Goal: Task Accomplishment & Management: Complete application form

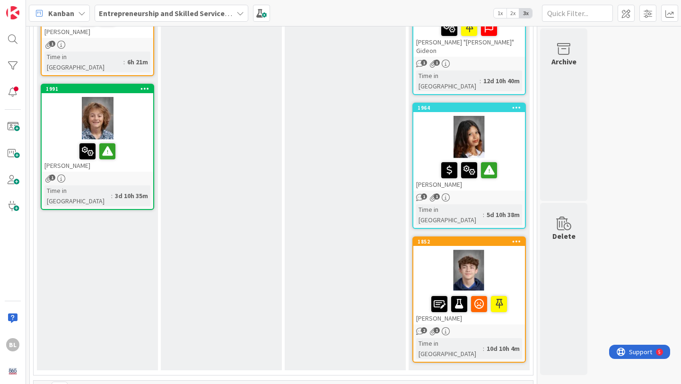
scroll to position [732, 0]
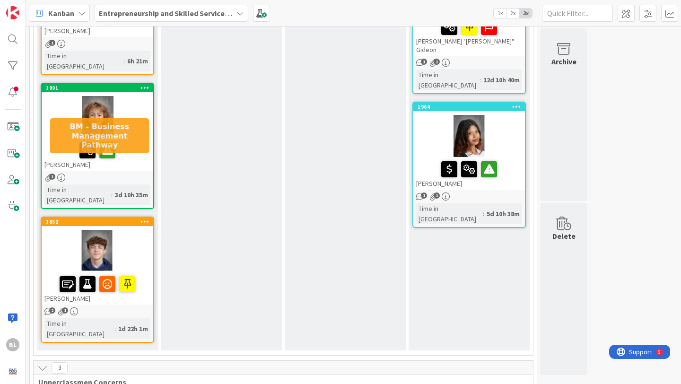
click at [113, 218] on div "1852" at bounding box center [99, 221] width 107 height 7
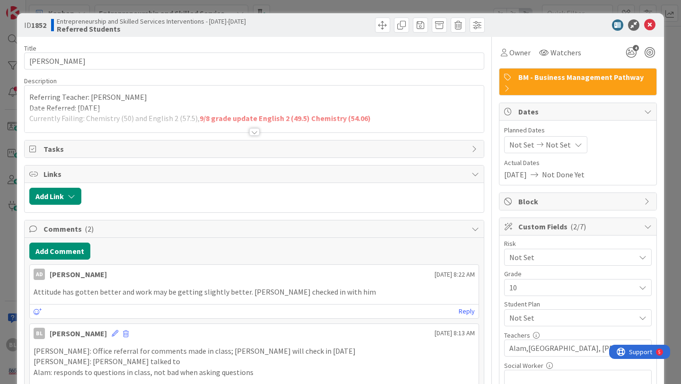
click at [254, 132] on div at bounding box center [254, 132] width 10 height 8
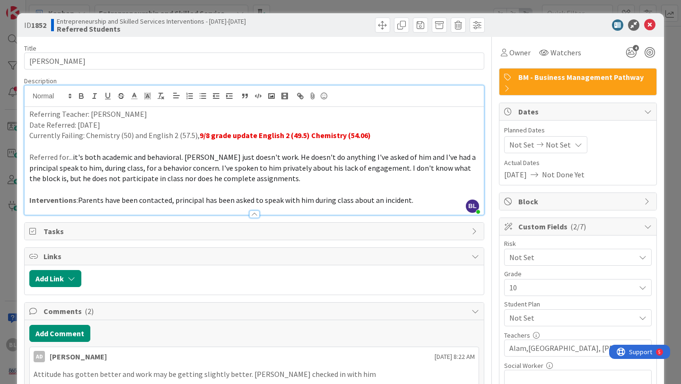
click at [138, 113] on p "Referring Teacher: [PERSON_NAME]" at bounding box center [254, 114] width 450 height 11
drag, startPoint x: 215, startPoint y: 114, endPoint x: 134, endPoint y: 114, distance: 80.9
click at [134, 114] on p "Referring Teacher: [PERSON_NAME], [PERSON_NAME] ([DATE])" at bounding box center [254, 114] width 450 height 11
copy p "[PERSON_NAME] ([DATE])"
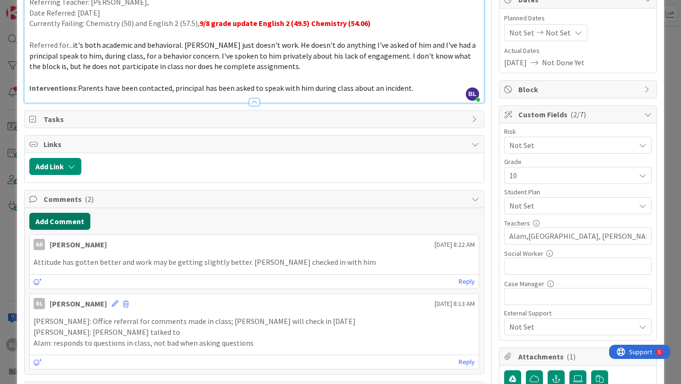
scroll to position [172, 0]
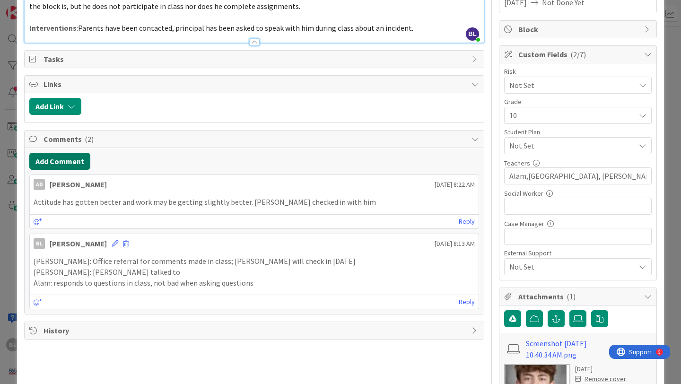
click at [67, 161] on button "Add Comment" at bounding box center [59, 161] width 61 height 17
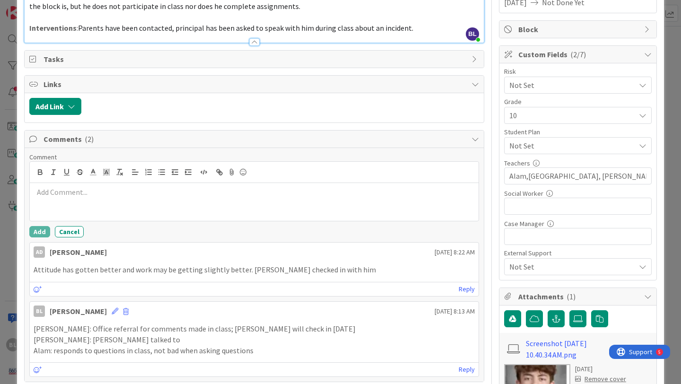
click at [43, 193] on p at bounding box center [254, 192] width 441 height 11
click at [148, 172] on line "button" at bounding box center [150, 172] width 4 height 0
click at [162, 174] on icon "button" at bounding box center [161, 172] width 9 height 9
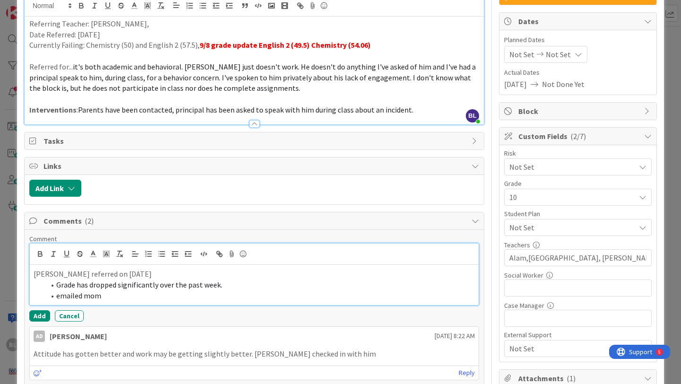
scroll to position [0, 0]
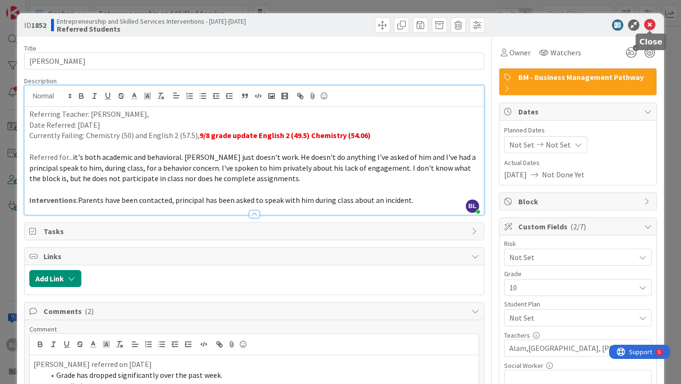
click at [649, 24] on icon at bounding box center [649, 24] width 11 height 11
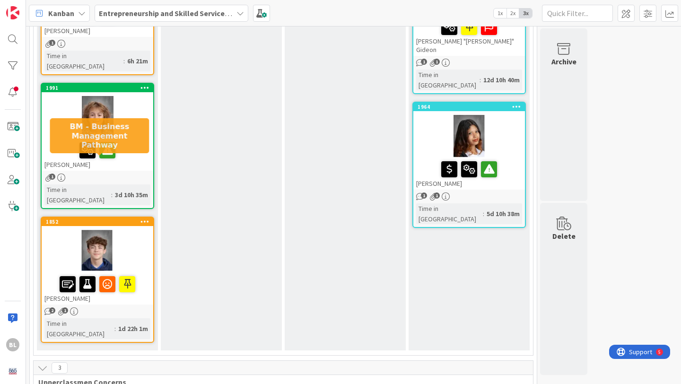
click at [124, 218] on div "1852" at bounding box center [99, 221] width 107 height 7
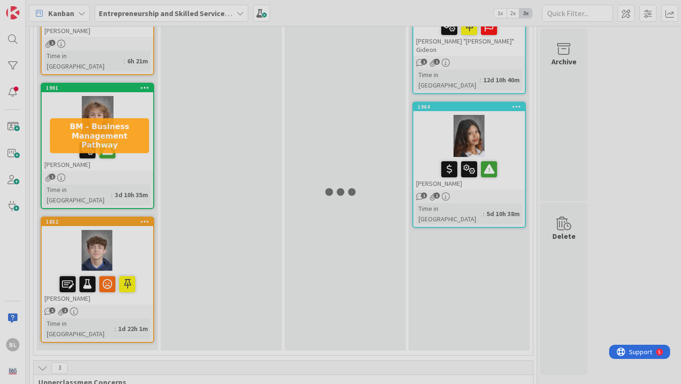
click at [124, 162] on div at bounding box center [340, 192] width 681 height 384
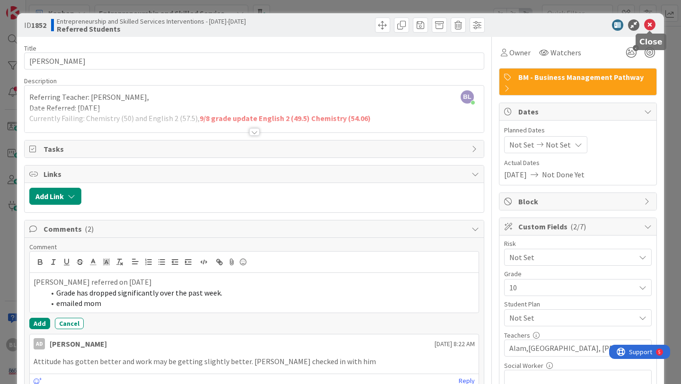
click at [652, 24] on icon at bounding box center [649, 24] width 11 height 11
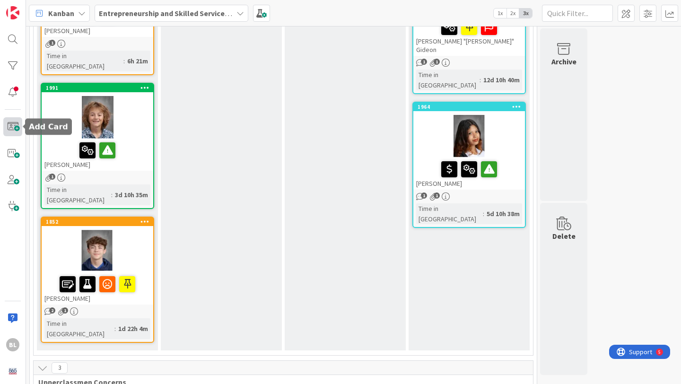
click at [11, 125] on span at bounding box center [12, 126] width 19 height 19
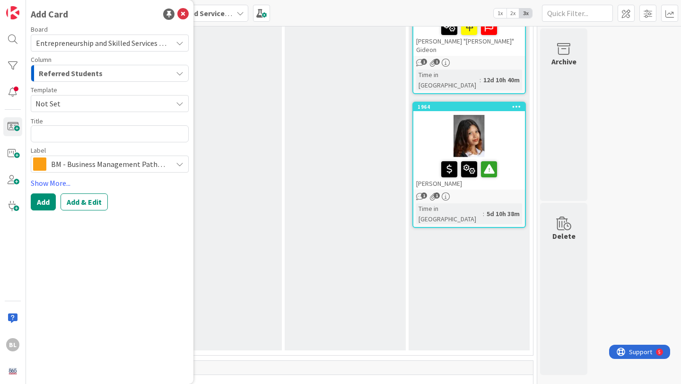
click at [98, 69] on span "Referred Students" at bounding box center [71, 73] width 64 height 12
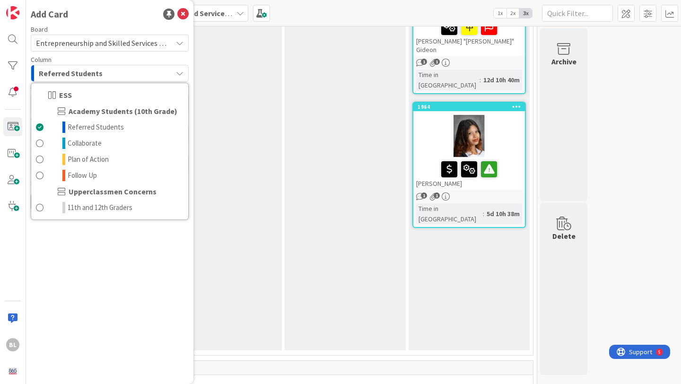
click at [110, 67] on div "Referred Students" at bounding box center [104, 73] width 136 height 15
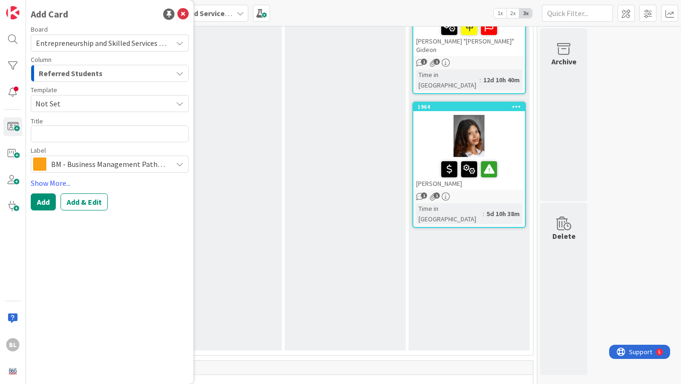
click at [62, 104] on span "Not Set" at bounding box center [100, 103] width 130 height 12
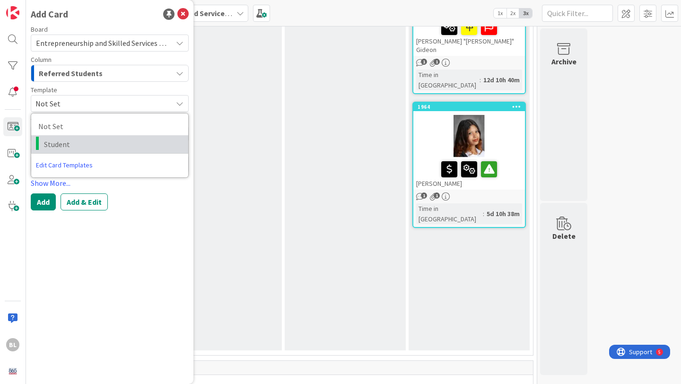
click at [53, 144] on span "Student" at bounding box center [112, 144] width 137 height 12
type textarea "x"
type textarea "Student"
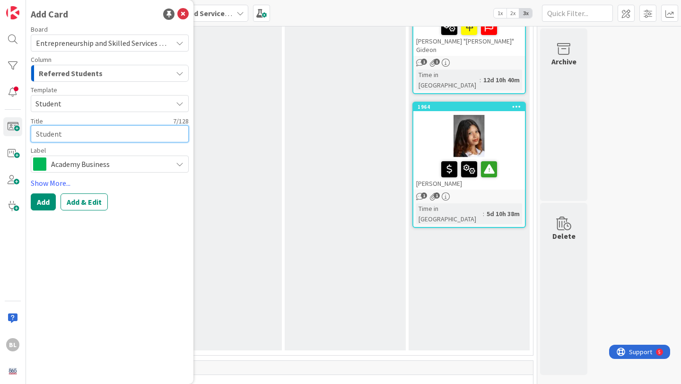
click at [60, 132] on textarea "Student" at bounding box center [110, 133] width 158 height 17
drag, startPoint x: 67, startPoint y: 134, endPoint x: 26, endPoint y: 134, distance: 41.6
click at [26, 134] on div "BL Add Card Board Entrepreneurship and Skilled Services Interventions - [DATE]-…" at bounding box center [13, 192] width 26 height 384
type textarea "x"
type textarea "A"
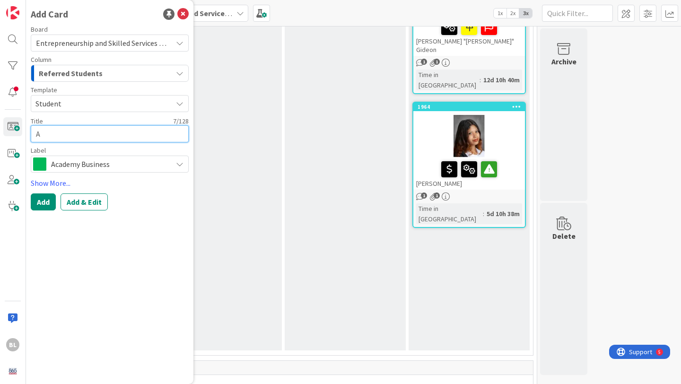
type textarea "x"
type textarea "Al"
type textarea "x"
type textarea "Ale"
type textarea "x"
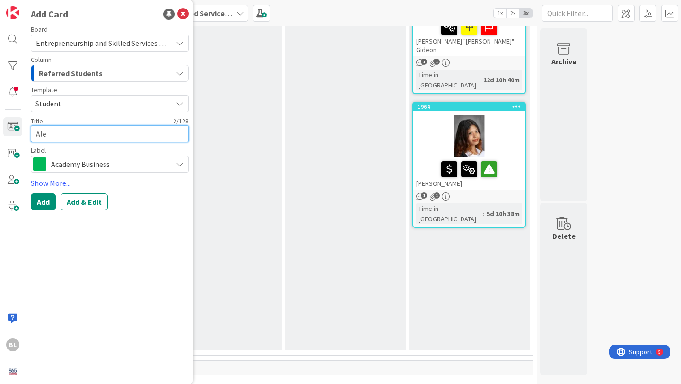
type textarea "[PERSON_NAME]"
type textarea "x"
type textarea "[PERSON_NAME]"
type textarea "x"
type textarea "[PERSON_NAME]"
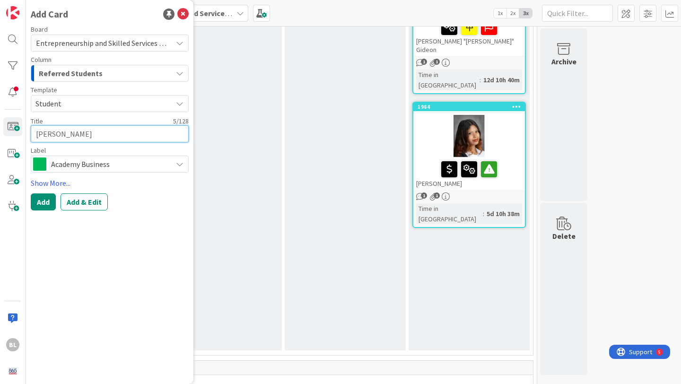
type textarea "x"
type textarea "[PERSON_NAME]"
type textarea "x"
type textarea "[PERSON_NAME]"
type textarea "x"
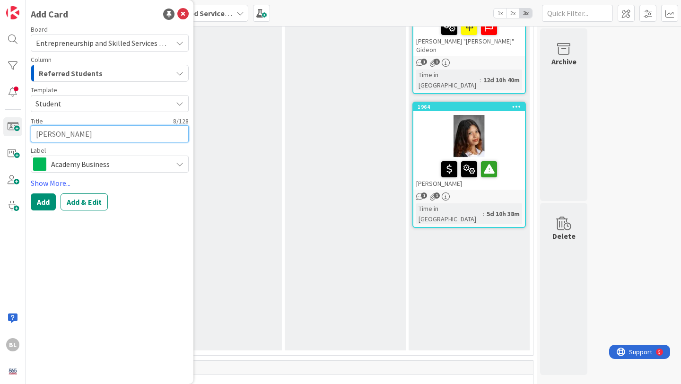
type textarea "[PERSON_NAME]"
type textarea "x"
type textarea "[PERSON_NAME]"
click at [102, 165] on span "Academy Business" at bounding box center [109, 163] width 116 height 13
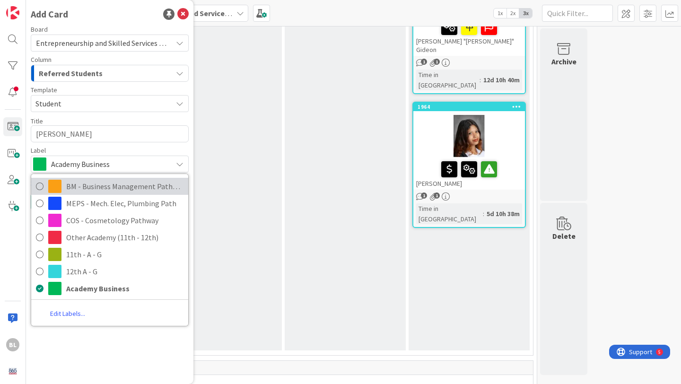
click at [92, 187] on span "BM - Business Management Pathway" at bounding box center [124, 186] width 117 height 14
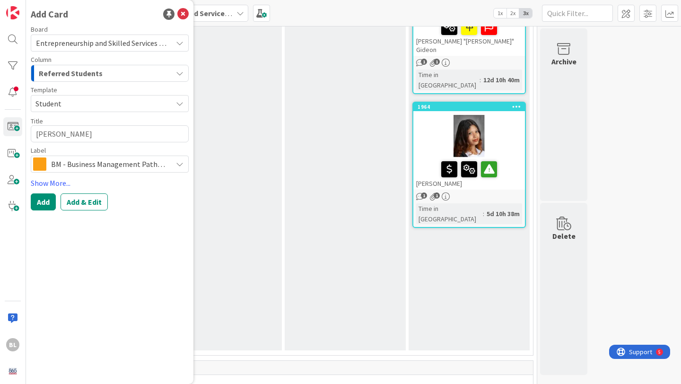
click at [179, 164] on icon at bounding box center [180, 164] width 8 height 8
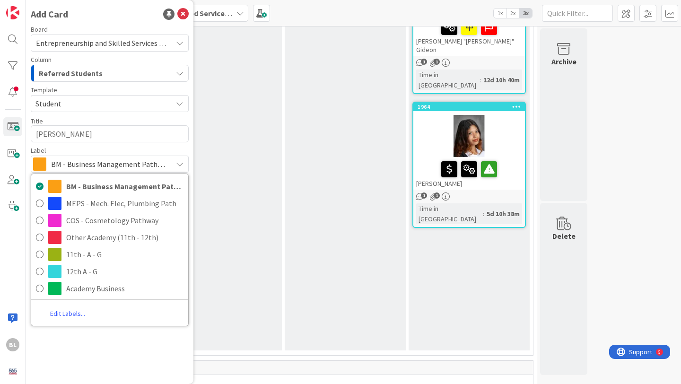
click at [179, 164] on icon at bounding box center [180, 164] width 8 height 8
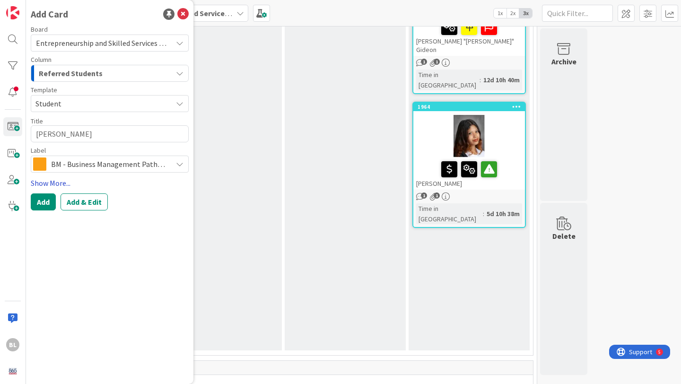
click at [54, 180] on link "Show More..." at bounding box center [110, 182] width 158 height 11
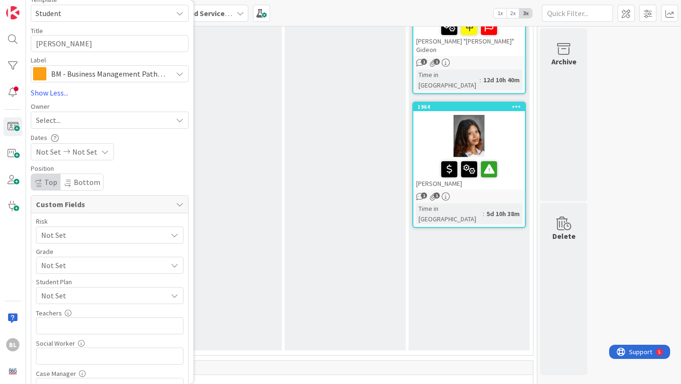
scroll to position [91, 0]
click at [64, 271] on div "Not Set" at bounding box center [110, 264] width 148 height 17
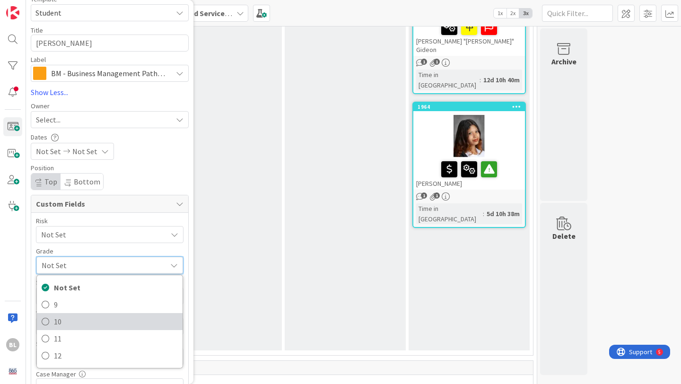
click at [54, 319] on span "10" at bounding box center [116, 321] width 124 height 14
type textarea "x"
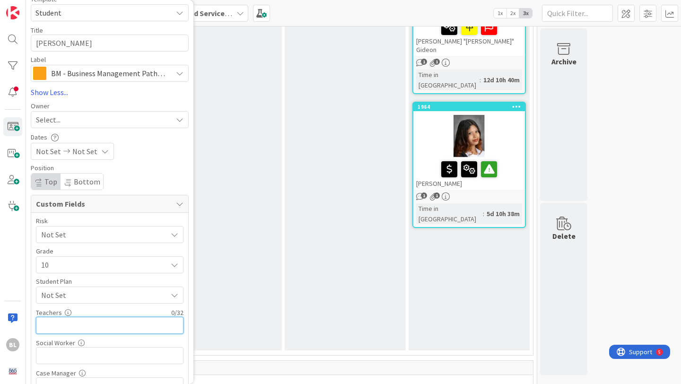
click at [71, 328] on input "text" at bounding box center [110, 325] width 148 height 17
type input "Qualls,[PERSON_NAME],Alam,[GEOGRAPHIC_DATA]"
type textarea "x"
type input "Qualls,[PERSON_NAME],Alam,[GEOGRAPHIC_DATA]"
type textarea "x"
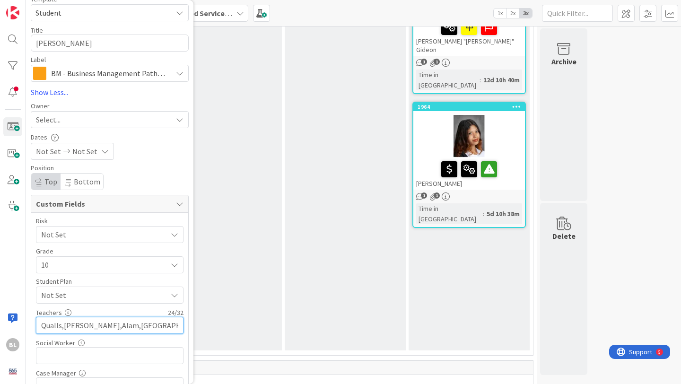
type input "[PERSON_NAME],[PERSON_NAME],[PERSON_NAME]"
type textarea "x"
type input "[PERSON_NAME],[PERSON_NAME],[PERSON_NAME]"
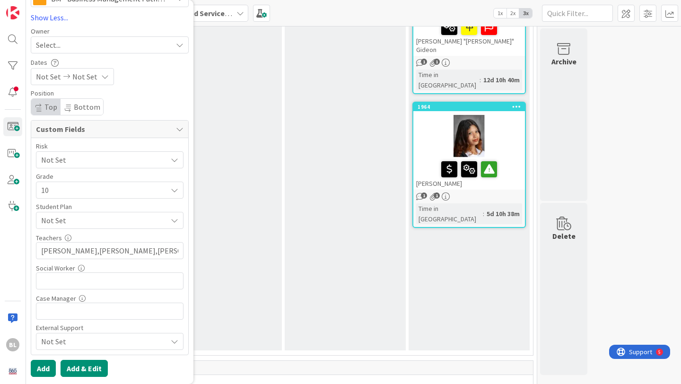
click at [79, 364] on button "Add & Edit" at bounding box center [84, 368] width 47 height 17
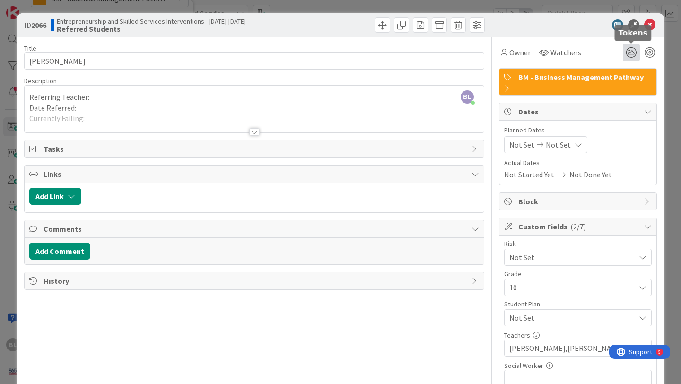
click at [632, 51] on icon at bounding box center [631, 52] width 17 height 17
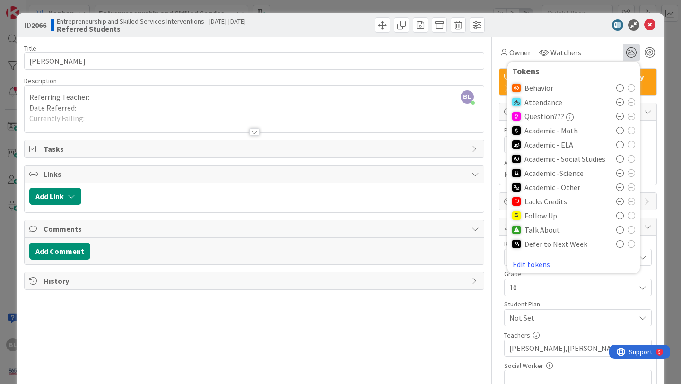
click at [619, 187] on icon at bounding box center [620, 187] width 8 height 8
click at [619, 233] on icon at bounding box center [620, 233] width 8 height 8
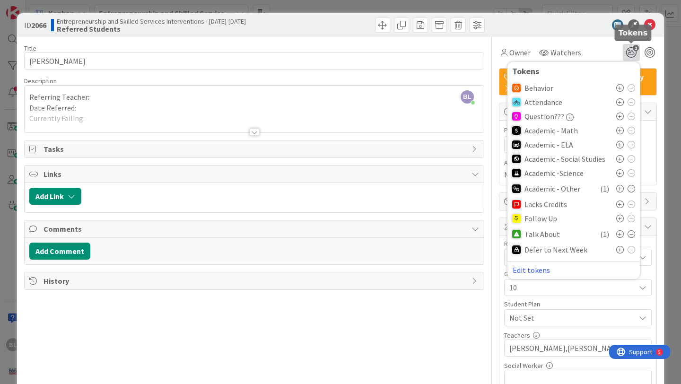
click at [632, 52] on icon "2" at bounding box center [631, 52] width 17 height 17
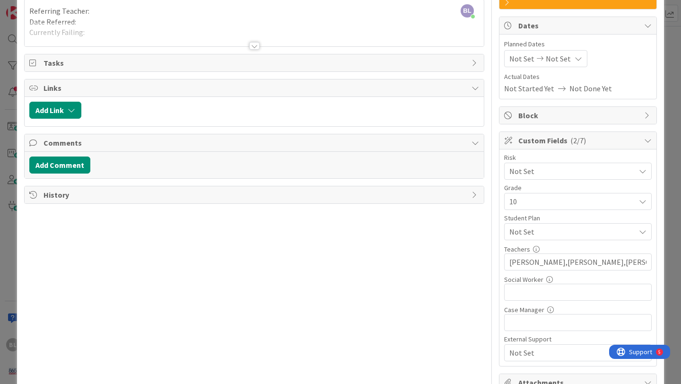
scroll to position [87, 0]
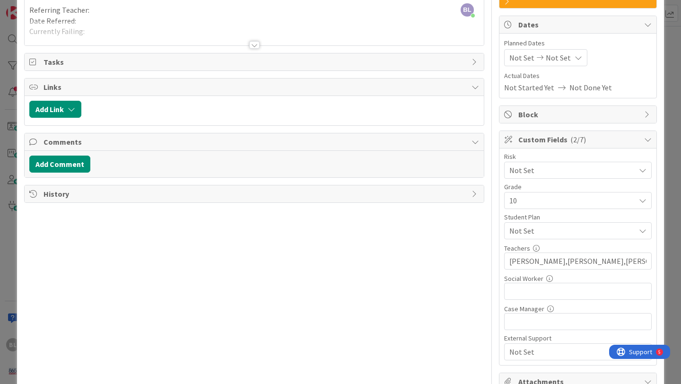
click at [637, 222] on div "Not Set" at bounding box center [578, 230] width 148 height 17
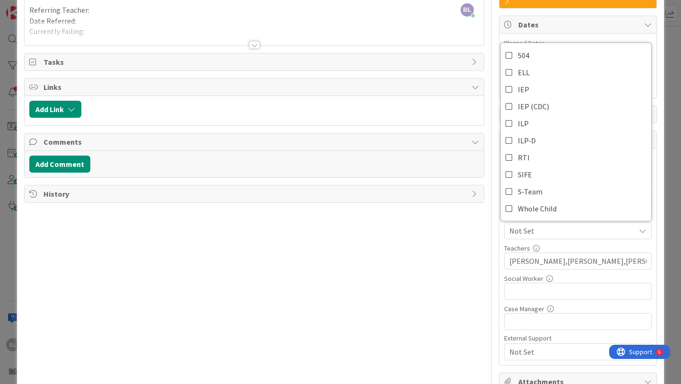
click at [637, 222] on div "Not Set" at bounding box center [578, 230] width 148 height 17
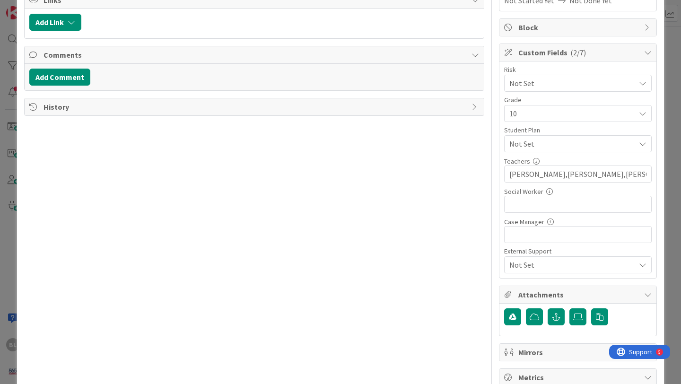
scroll to position [211, 0]
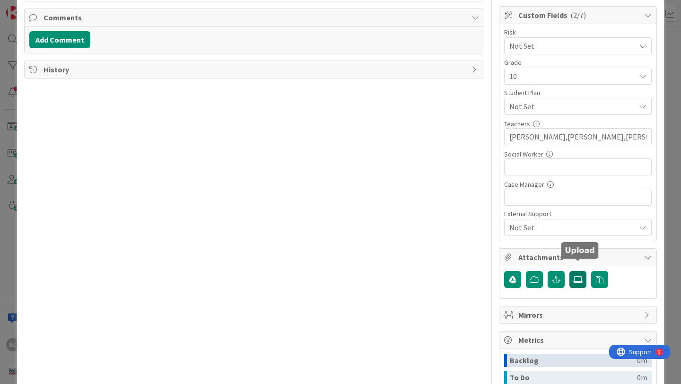
click at [578, 276] on icon at bounding box center [577, 280] width 9 height 8
click at [569, 271] on input "file" at bounding box center [569, 271] width 0 height 0
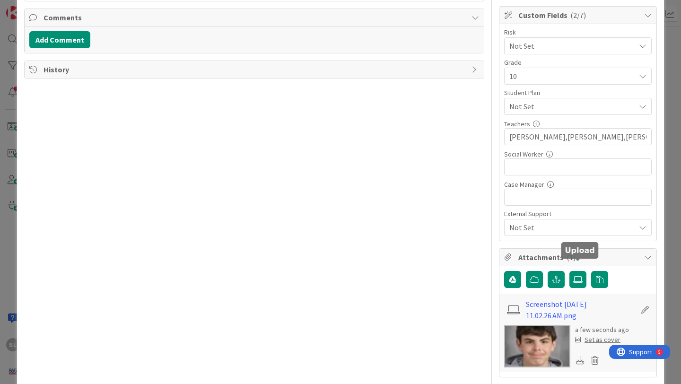
click at [597, 335] on div "Set as cover" at bounding box center [597, 340] width 45 height 10
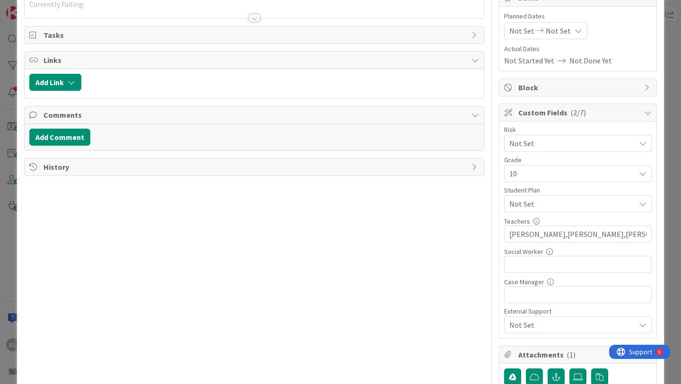
scroll to position [0, 0]
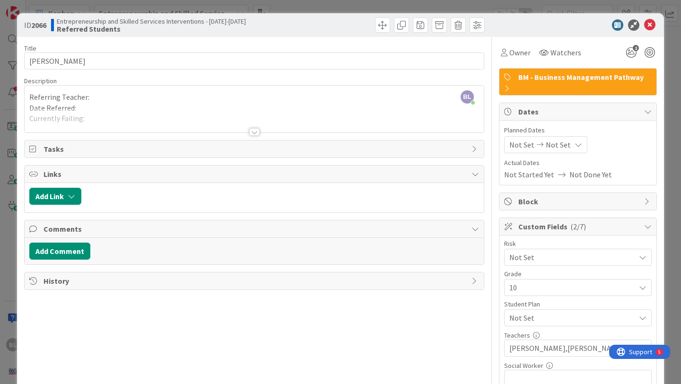
click at [256, 131] on div at bounding box center [254, 132] width 10 height 8
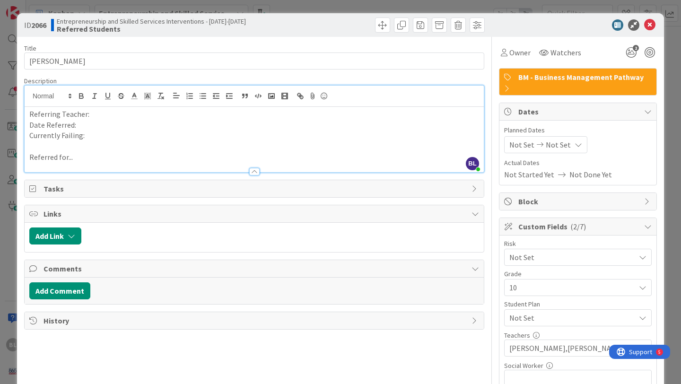
click at [97, 115] on p "Referring Teacher:" at bounding box center [254, 114] width 450 height 11
click at [82, 125] on p "Date Referred:" at bounding box center [254, 125] width 450 height 11
click at [95, 136] on p "Currently Failing:" at bounding box center [254, 135] width 450 height 11
click at [79, 160] on p "Referred for..." at bounding box center [254, 157] width 450 height 11
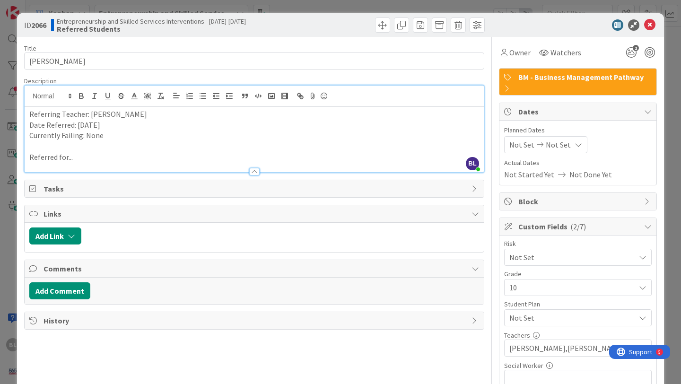
click at [82, 158] on p "Referred for..." at bounding box center [254, 157] width 450 height 11
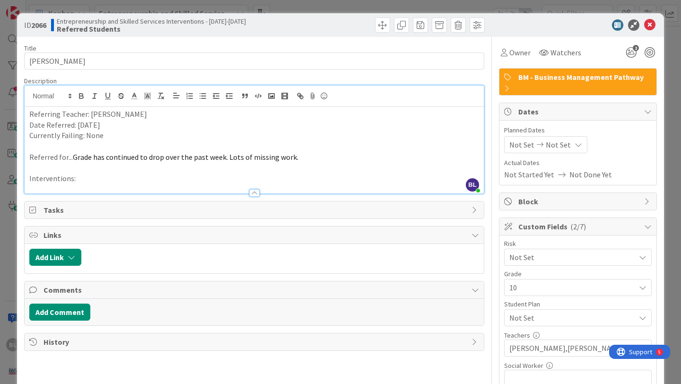
click at [92, 179] on p "Interventions:" at bounding box center [254, 178] width 450 height 11
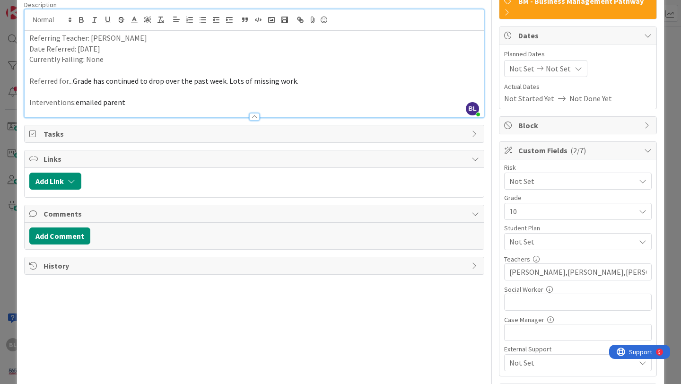
scroll to position [0, 0]
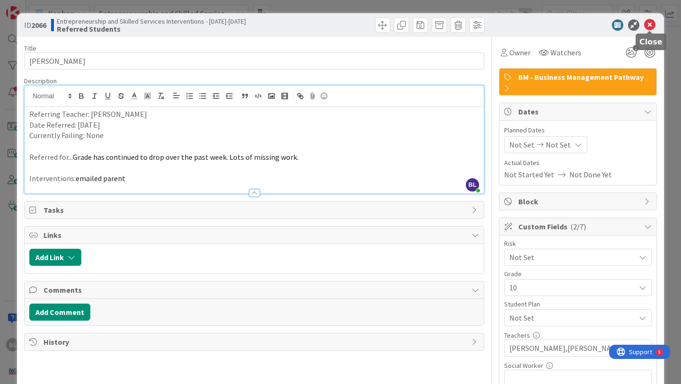
click at [652, 22] on icon at bounding box center [649, 24] width 11 height 11
